Goal: Navigation & Orientation: Find specific page/section

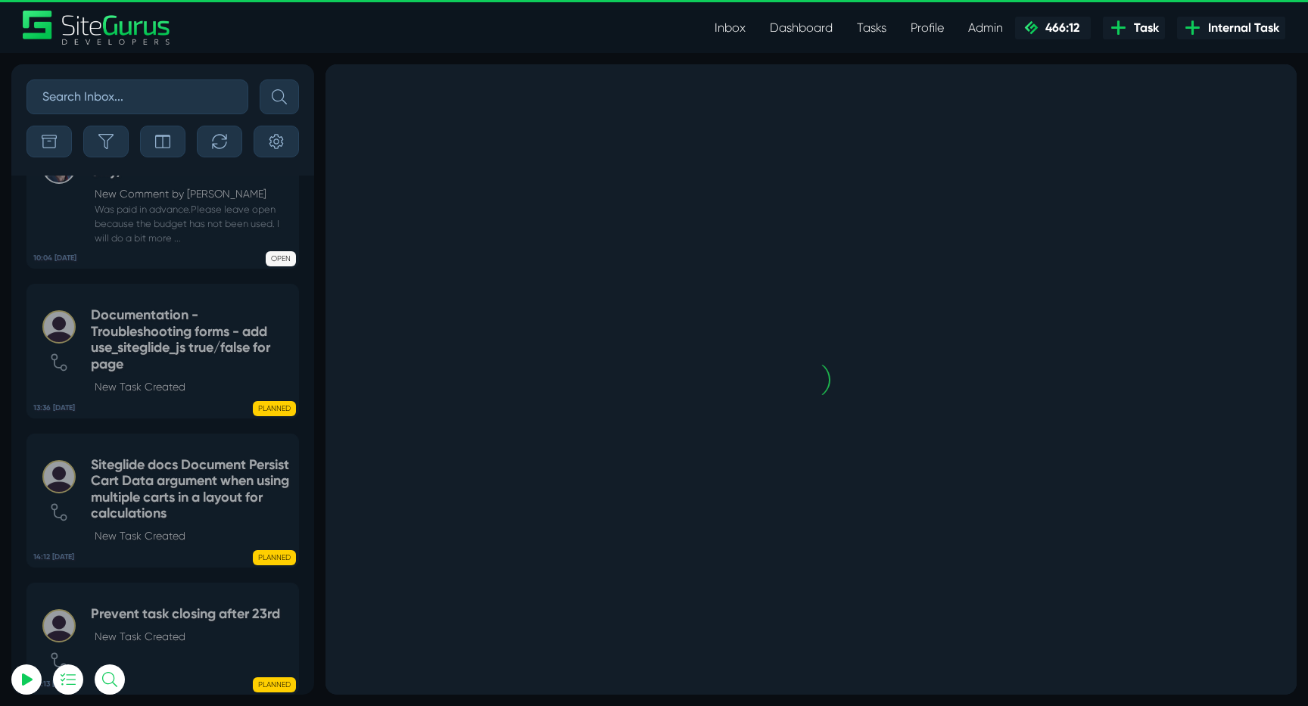
scroll to position [-3785, 0]
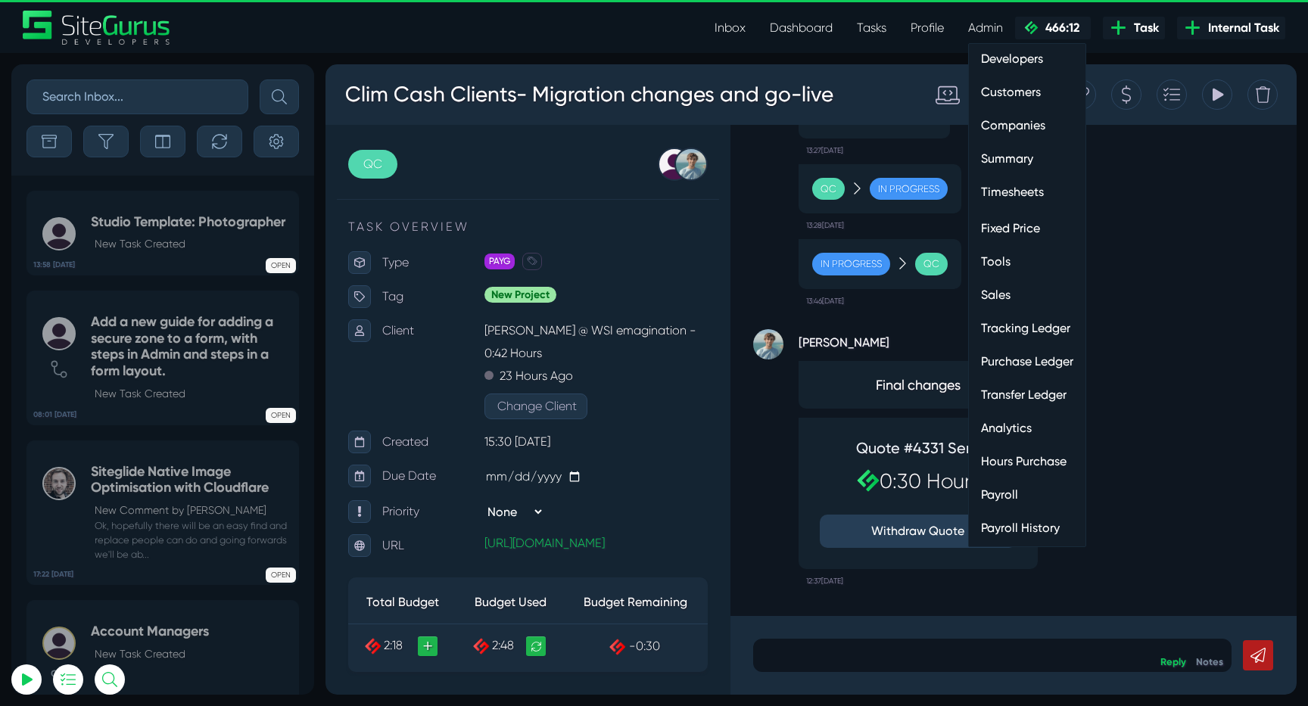
click at [1025, 392] on link "Transfer Ledger" at bounding box center [1027, 395] width 117 height 30
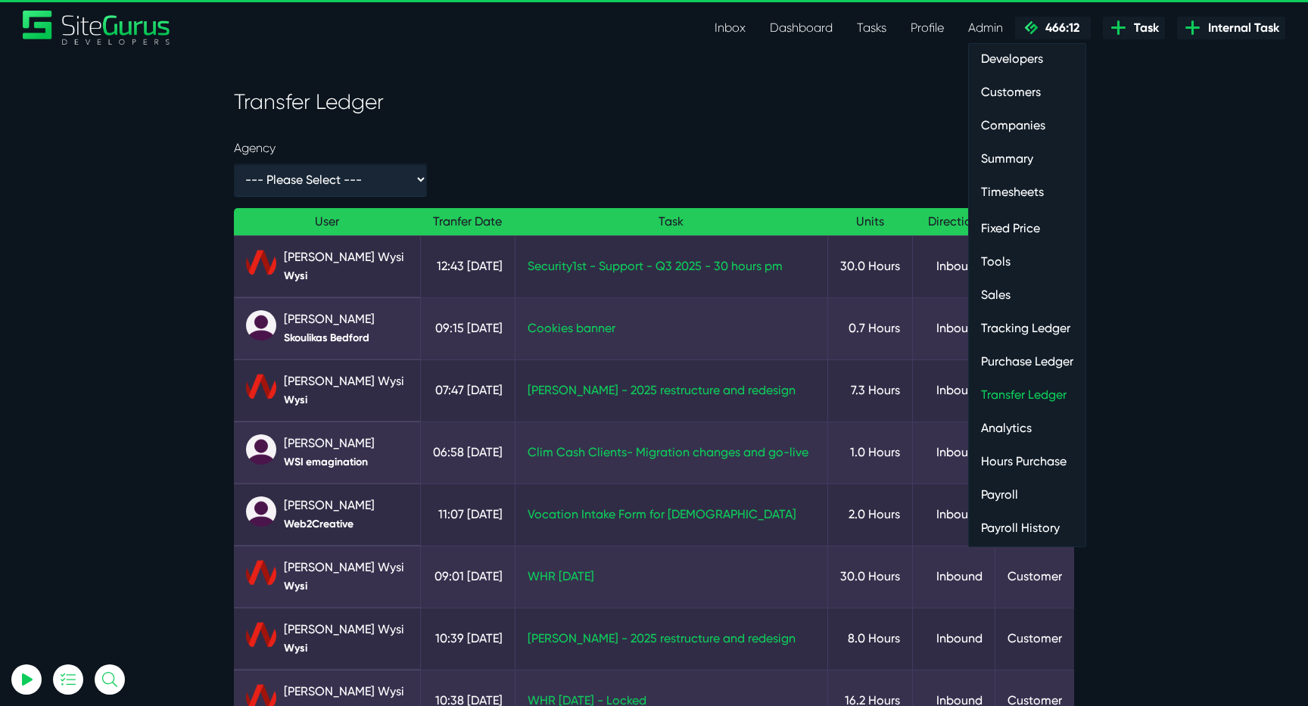
click at [998, 357] on link "Purchase Ledger" at bounding box center [1027, 362] width 117 height 30
